Goal: Task Accomplishment & Management: Use online tool/utility

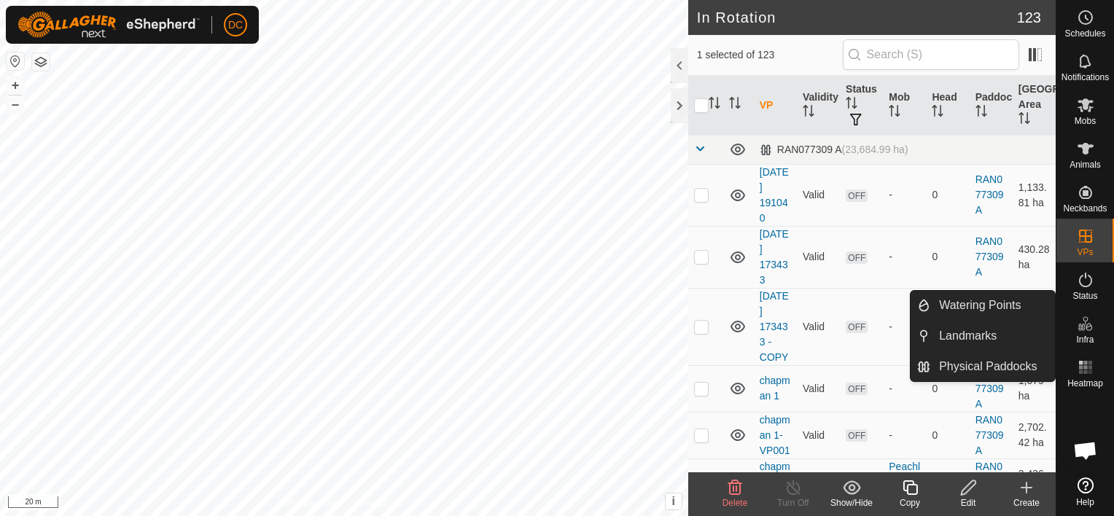
click at [965, 492] on icon at bounding box center [968, 487] width 18 height 17
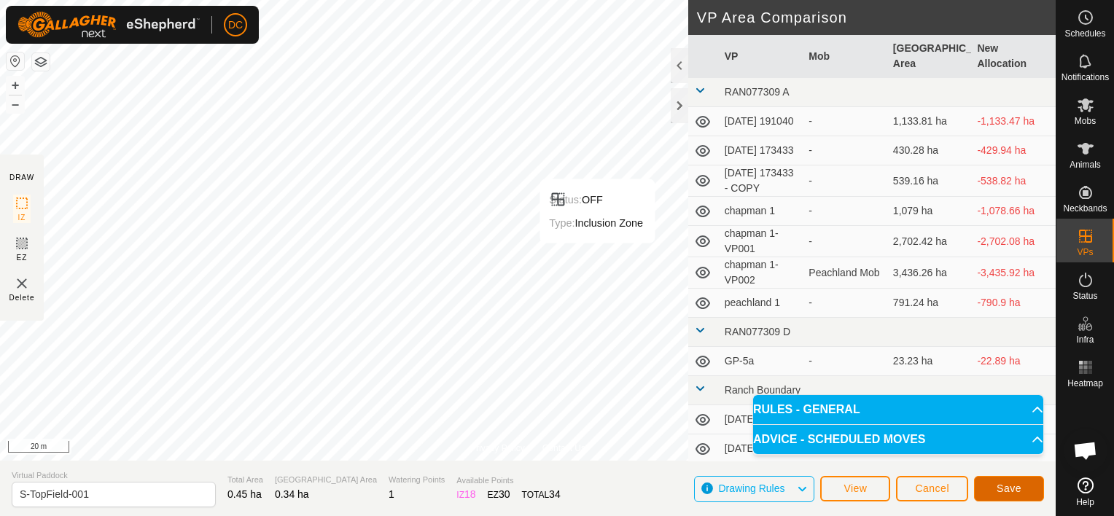
click at [1009, 491] on span "Save" at bounding box center [1009, 489] width 25 height 12
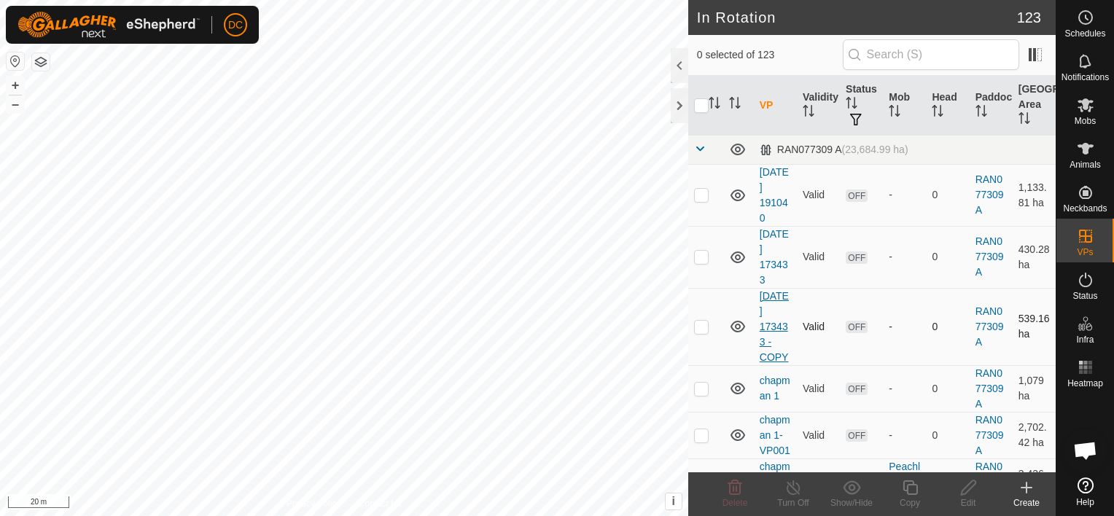
checkbox input "true"
click at [968, 487] on icon at bounding box center [968, 487] width 18 height 17
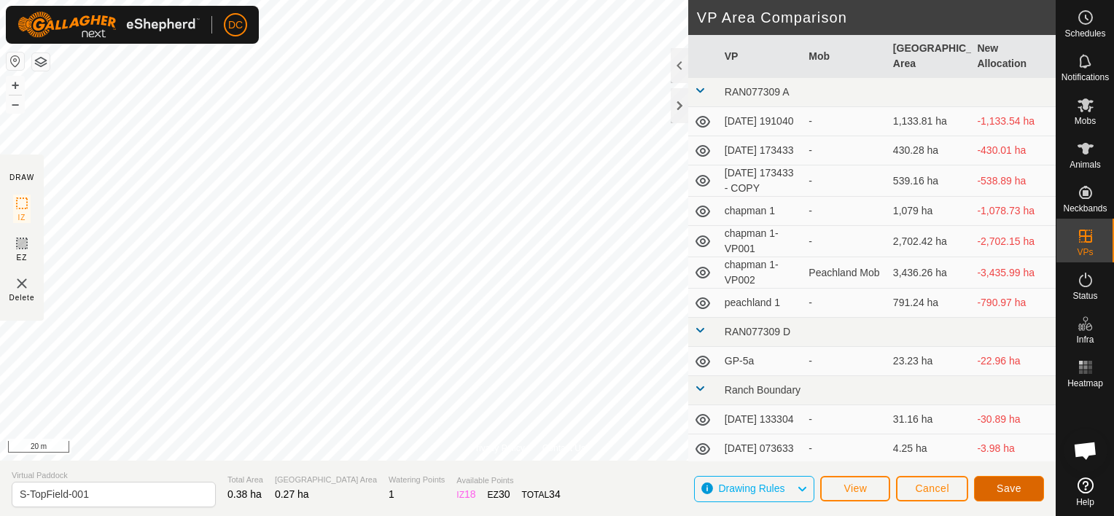
click at [994, 486] on button "Save" at bounding box center [1009, 489] width 70 height 26
